Goal: Navigation & Orientation: Find specific page/section

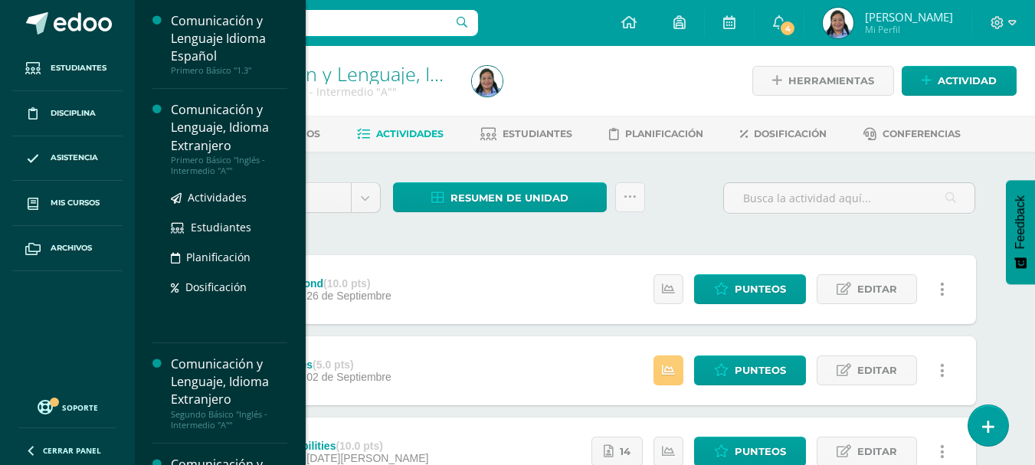
click at [205, 170] on div "Primero Básico "Inglés - Intermedio "A""" at bounding box center [229, 165] width 116 height 21
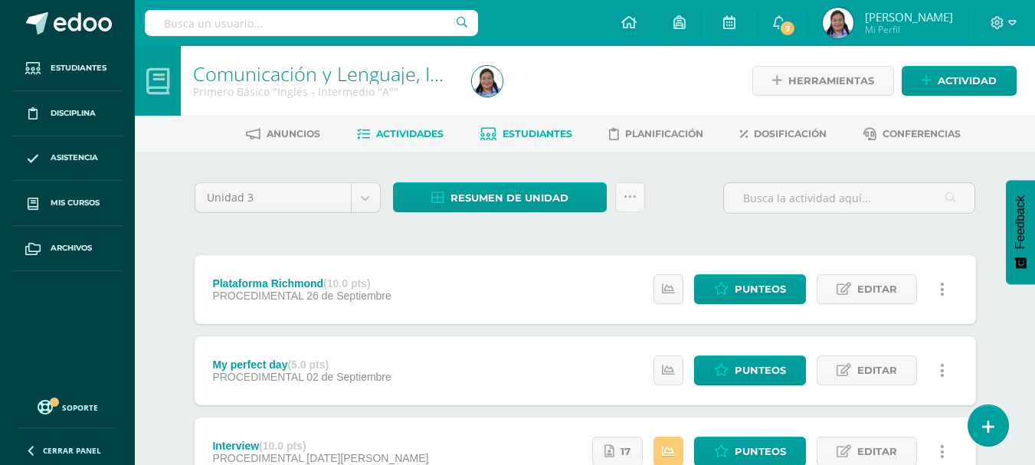
click at [546, 144] on link "Estudiantes" at bounding box center [526, 134] width 92 height 25
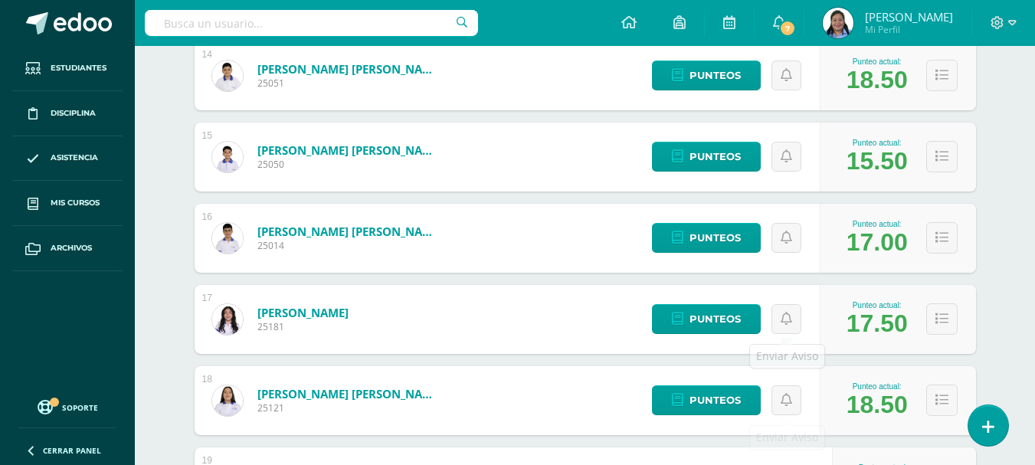
scroll to position [1302, 0]
